Goal: Task Accomplishment & Management: Use online tool/utility

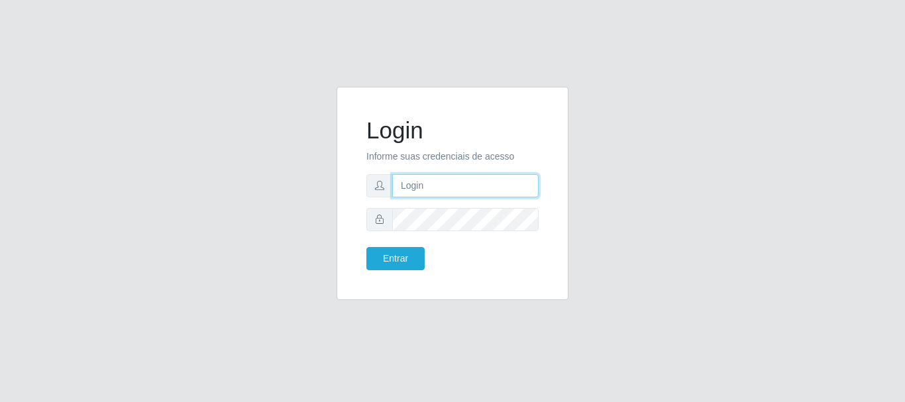
click at [454, 177] on input "text" at bounding box center [465, 185] width 146 height 23
drag, startPoint x: 454, startPoint y: 186, endPoint x: 522, endPoint y: 199, distance: 70.1
click at [522, 199] on form "Login Informe suas credenciais de acesso ian@galiottoAa123456 Entrar" at bounding box center [452, 194] width 172 height 154
type input "[PERSON_NAME]"
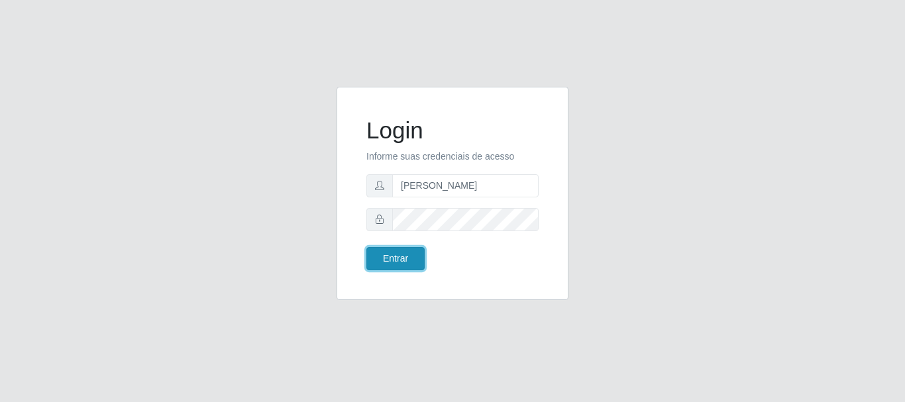
click at [391, 262] on button "Entrar" at bounding box center [395, 258] width 58 height 23
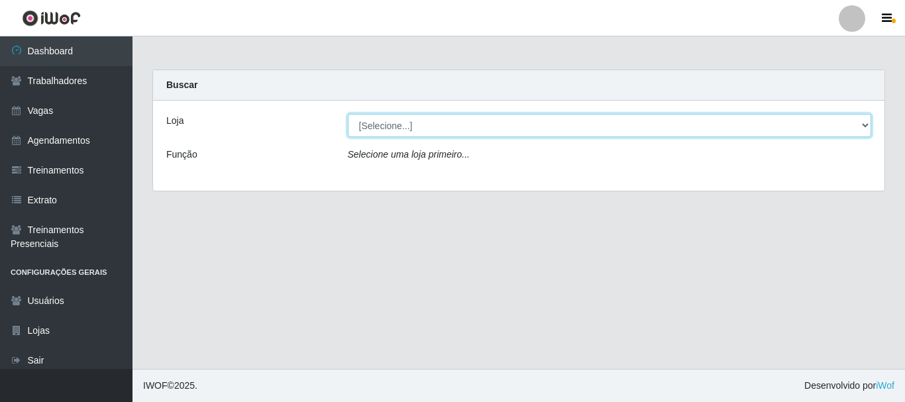
click at [452, 126] on select "[Selecione...] [GEOGRAPHIC_DATA]" at bounding box center [610, 125] width 524 height 23
select select "279"
click at [348, 114] on select "[Selecione...] [GEOGRAPHIC_DATA]" at bounding box center [610, 125] width 524 height 23
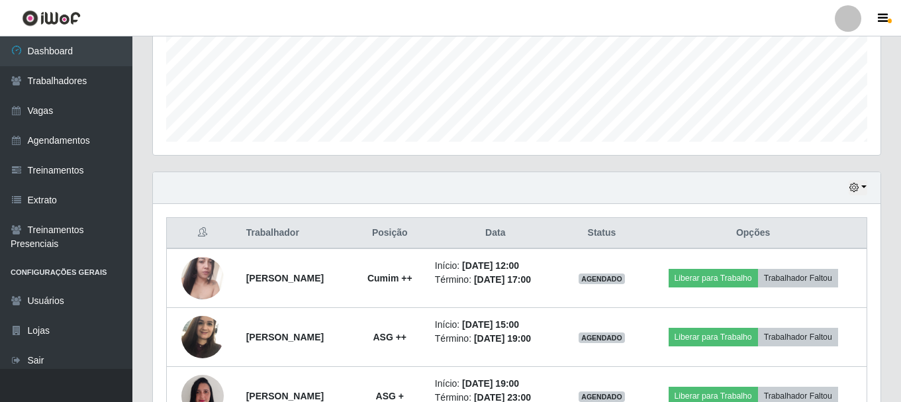
scroll to position [419, 0]
